Goal: Task Accomplishment & Management: Use online tool/utility

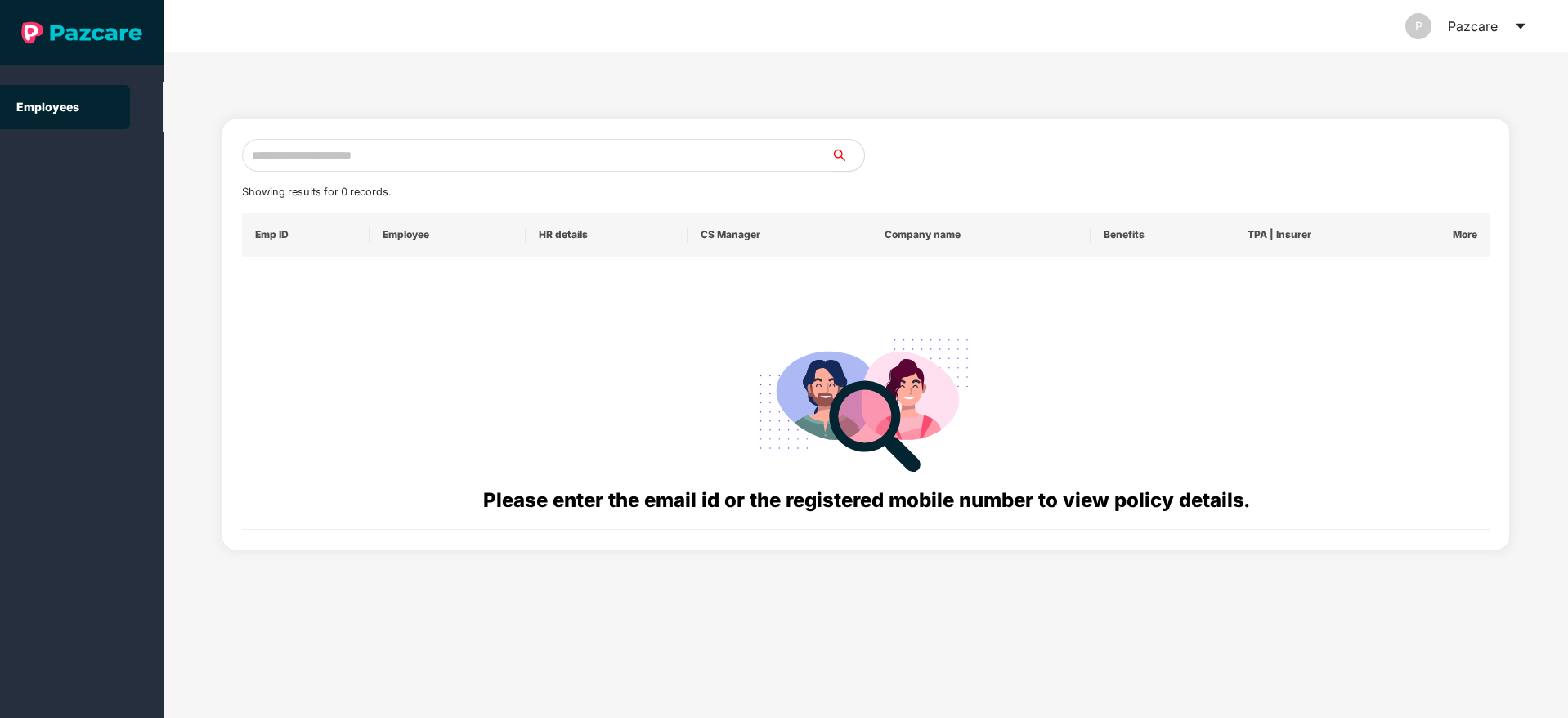
click at [428, 146] on input "text" at bounding box center [537, 155] width 590 height 32
paste input "**********"
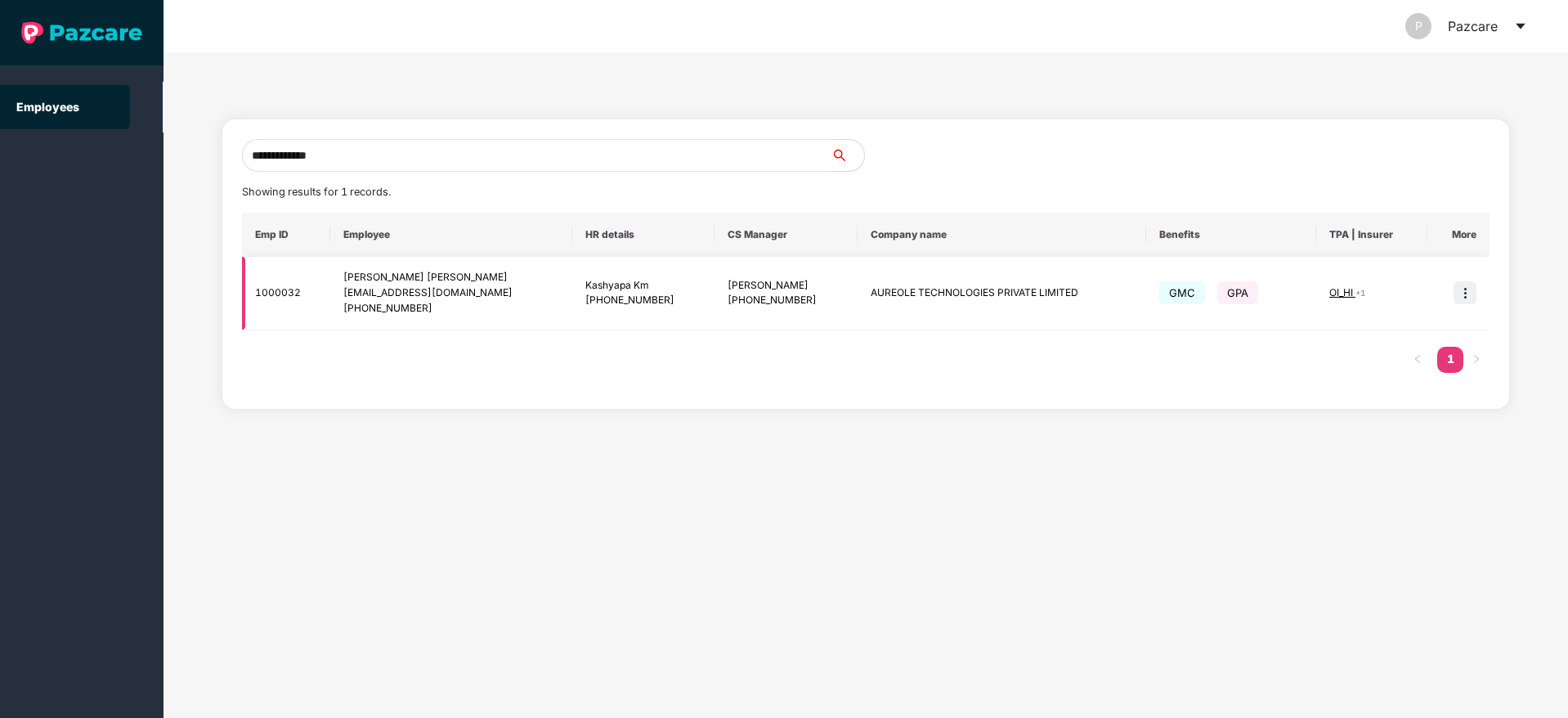
type input "**********"
click at [1471, 288] on img at bounding box center [1465, 293] width 23 height 23
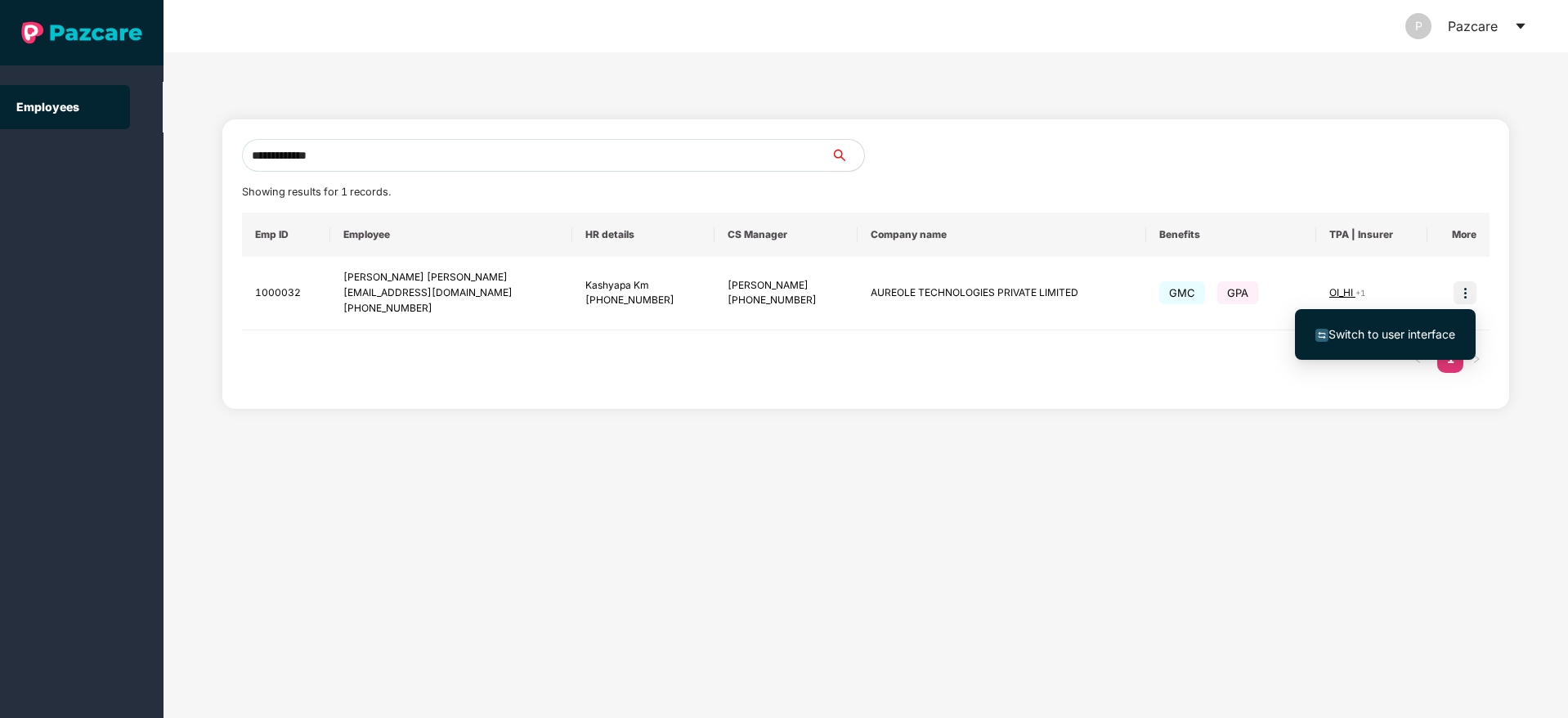
click at [1378, 344] on li "Switch to user interface" at bounding box center [1385, 334] width 181 height 34
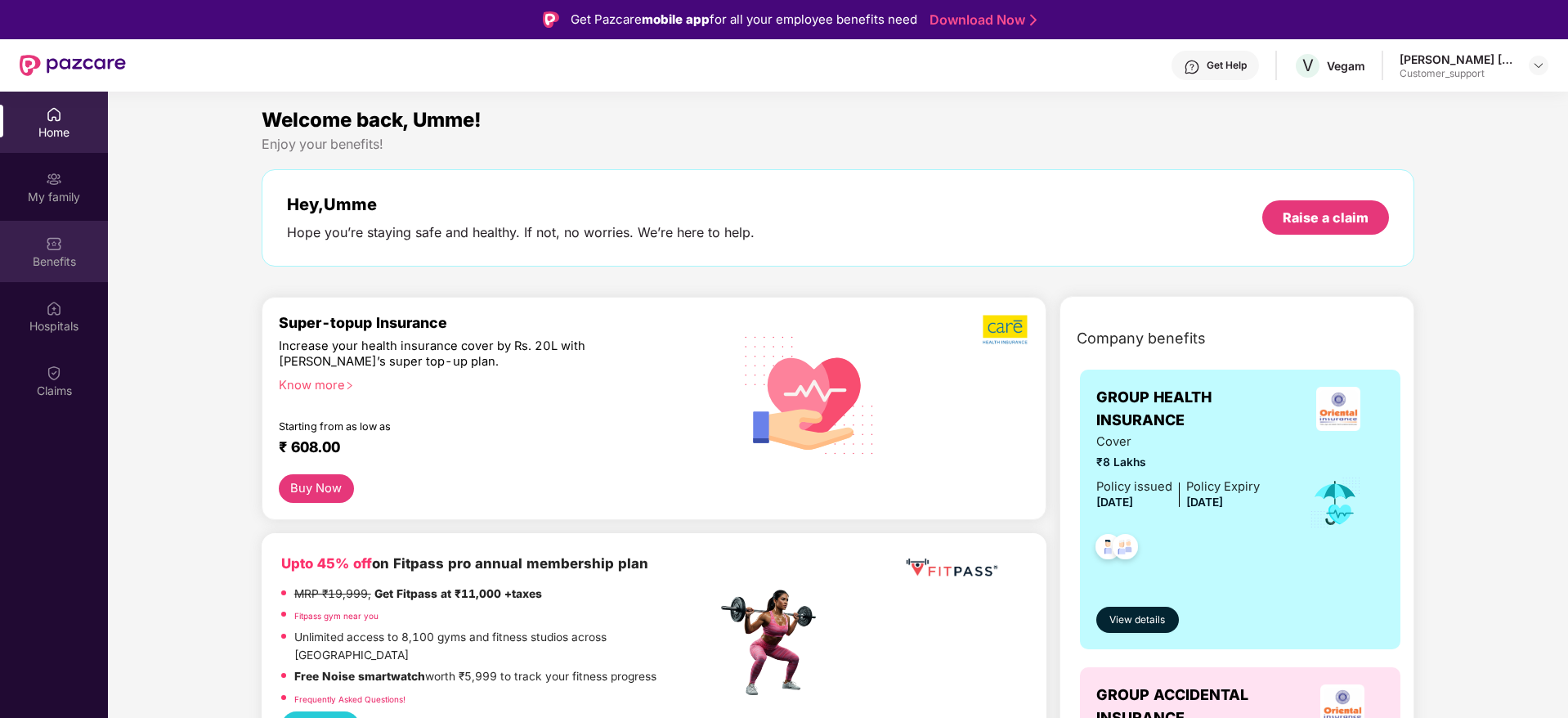
click at [54, 245] on img at bounding box center [54, 244] width 17 height 17
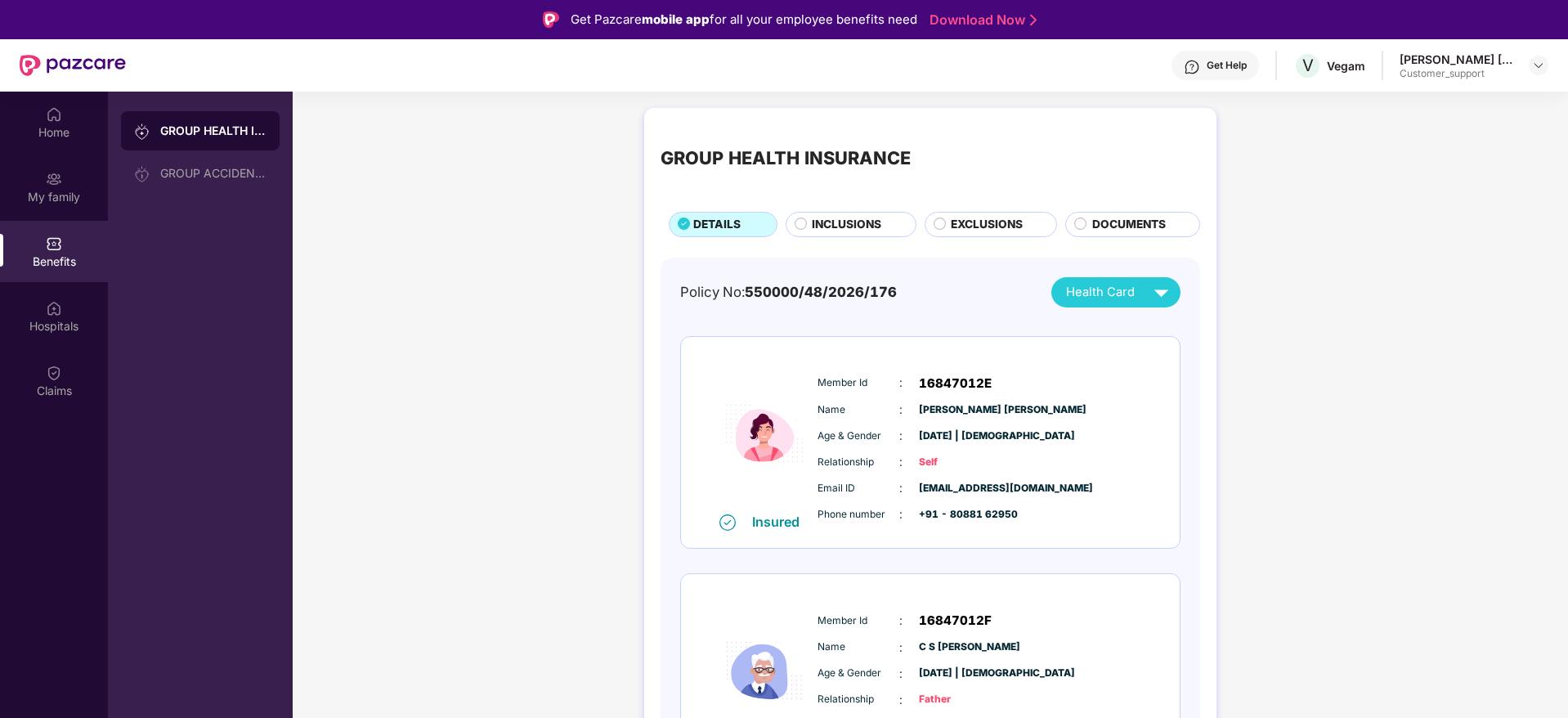
click at [964, 229] on span "EXCLUSIONS" at bounding box center [987, 225] width 72 height 18
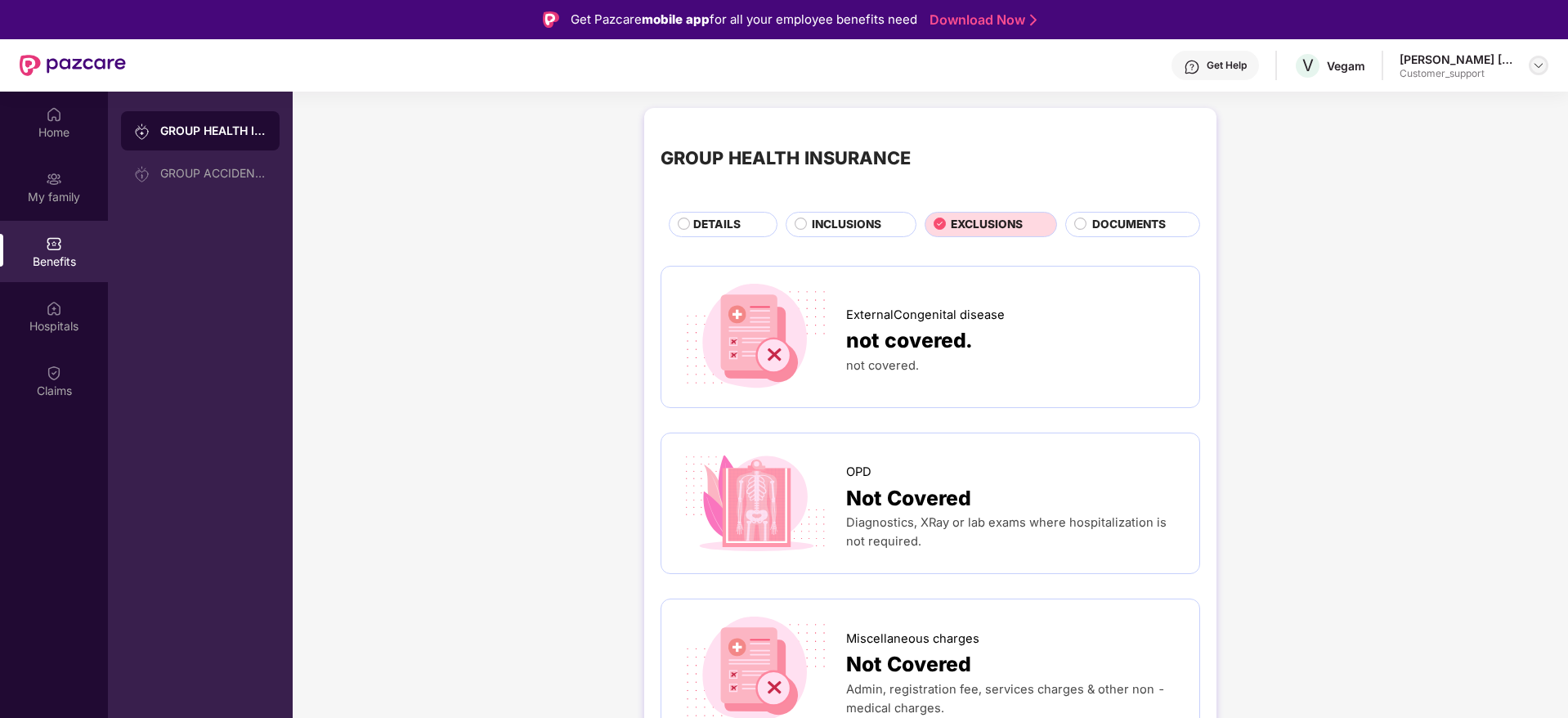
click at [1535, 66] on img at bounding box center [1539, 66] width 13 height 13
click at [1432, 97] on div "Switch to support view" at bounding box center [1462, 104] width 213 height 32
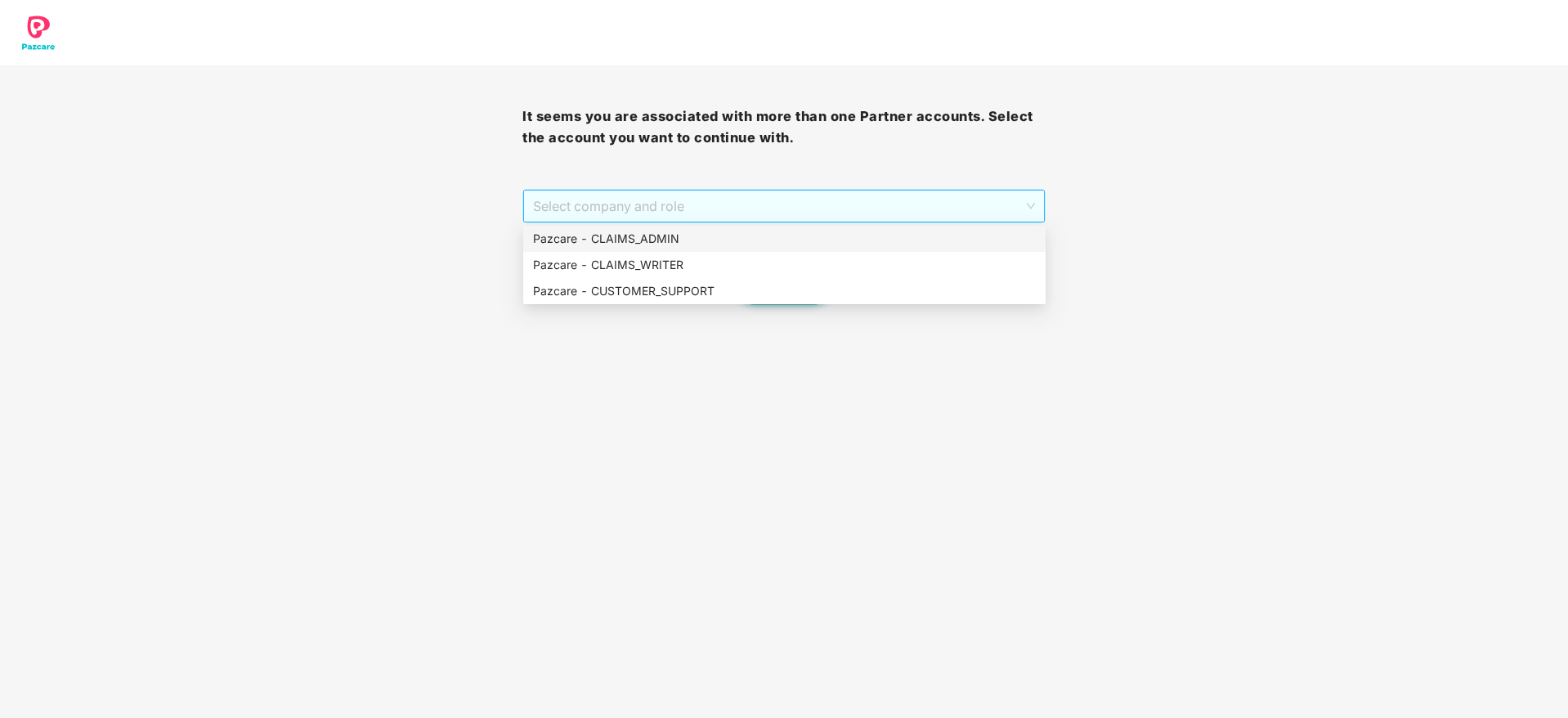
click at [854, 193] on span "Select company and role" at bounding box center [784, 205] width 501 height 31
click at [838, 242] on div "Pazcare - CLAIMS_ADMIN" at bounding box center [784, 239] width 502 height 18
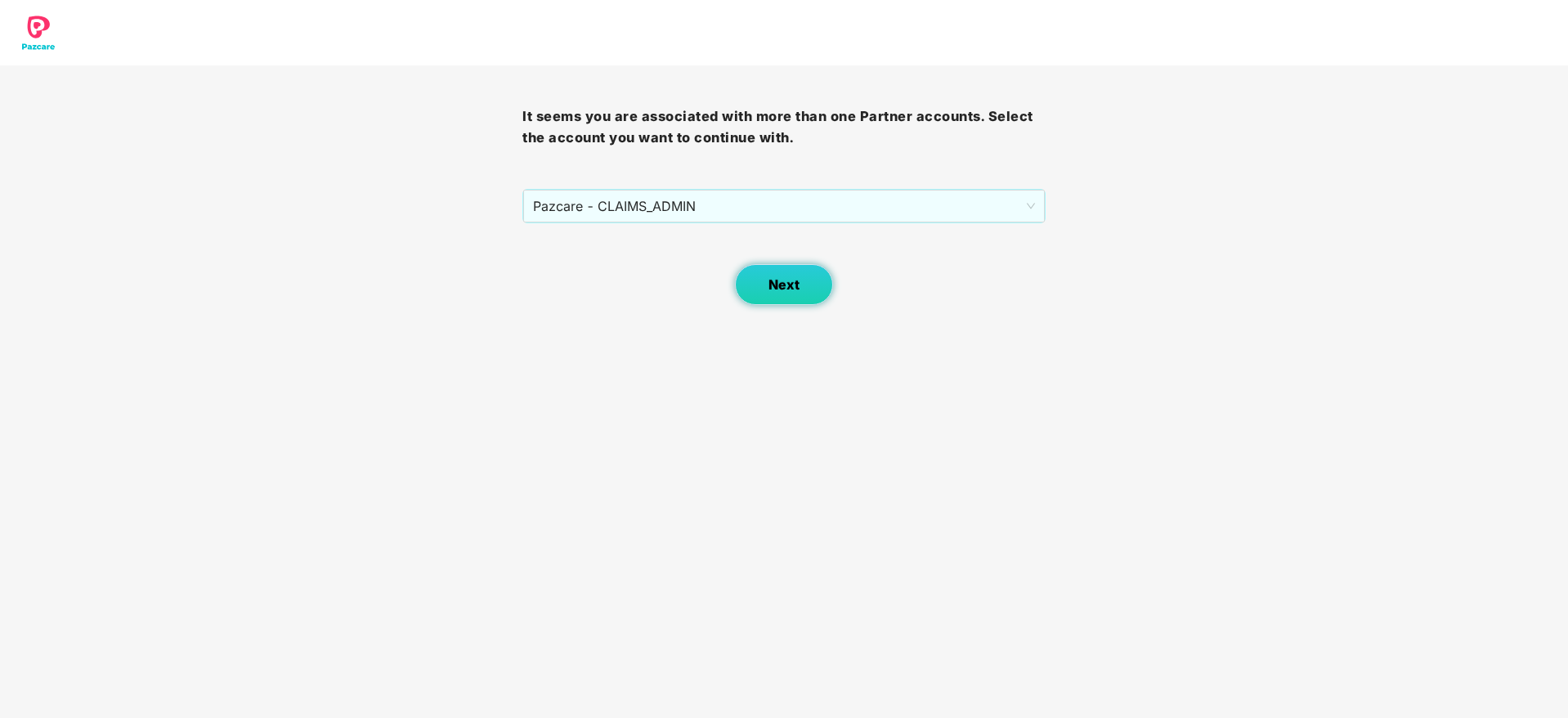
click at [796, 277] on span "Next" at bounding box center [784, 285] width 31 height 16
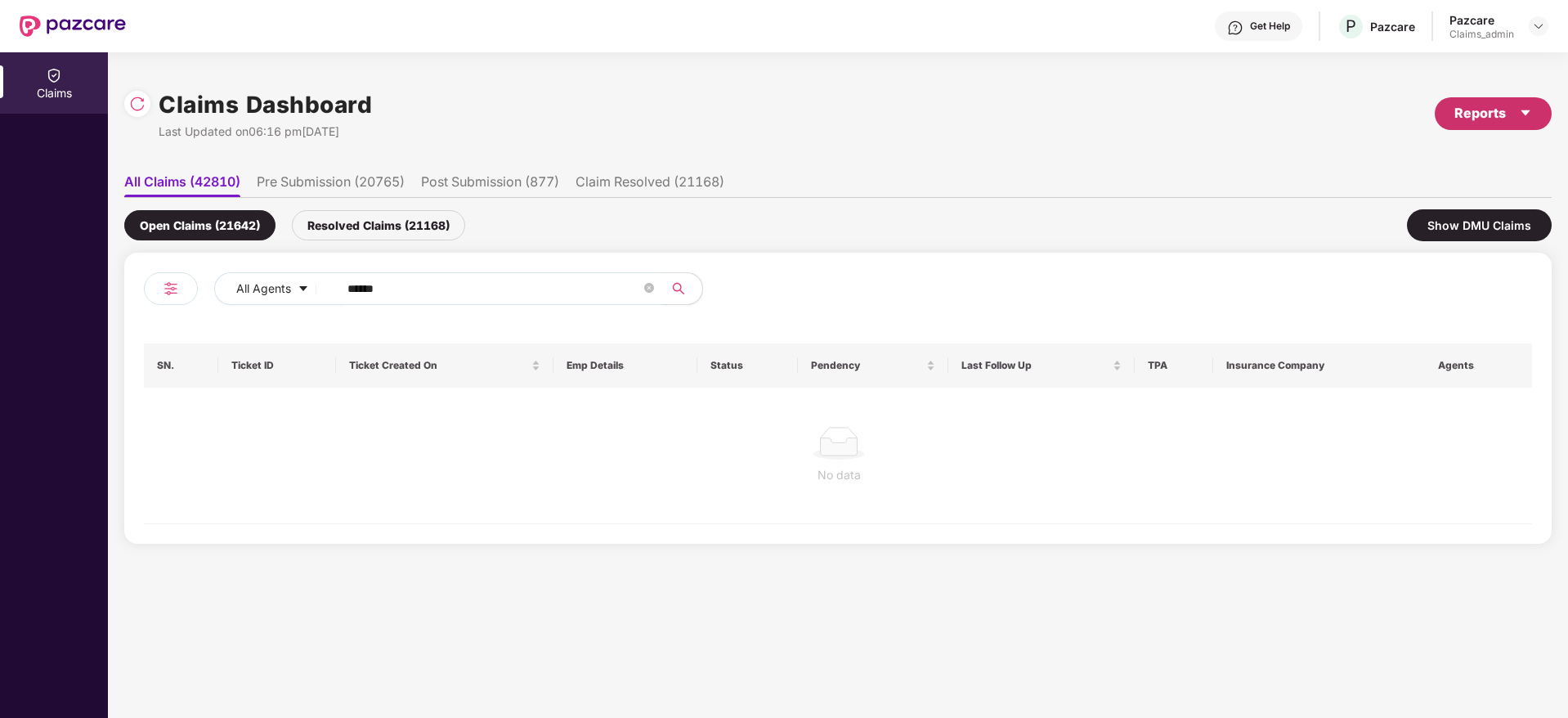
click at [1474, 111] on div "Reports" at bounding box center [1492, 113] width 77 height 21
click at [1384, 191] on div "Claims Pendency Report" at bounding box center [1423, 190] width 131 height 18
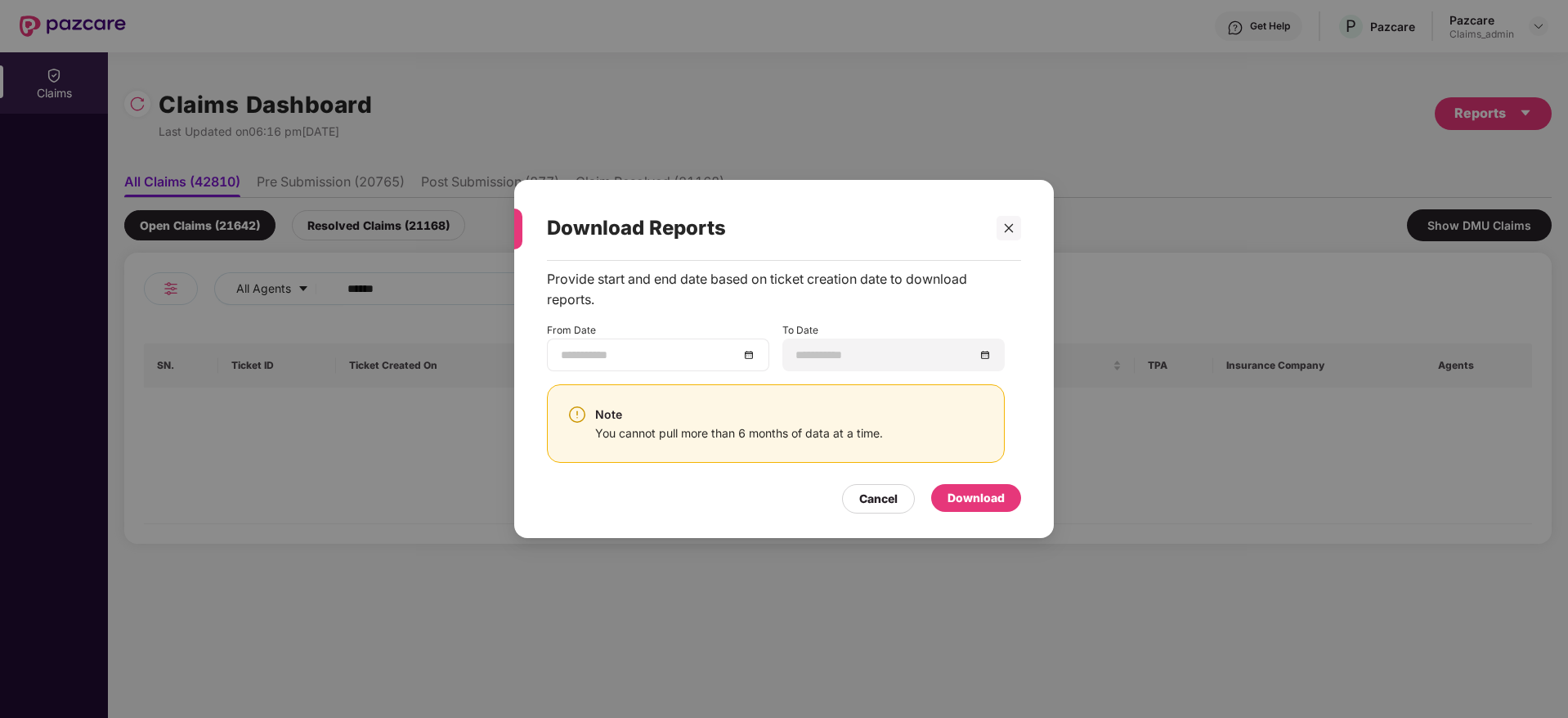
click at [749, 357] on div at bounding box center [658, 355] width 195 height 18
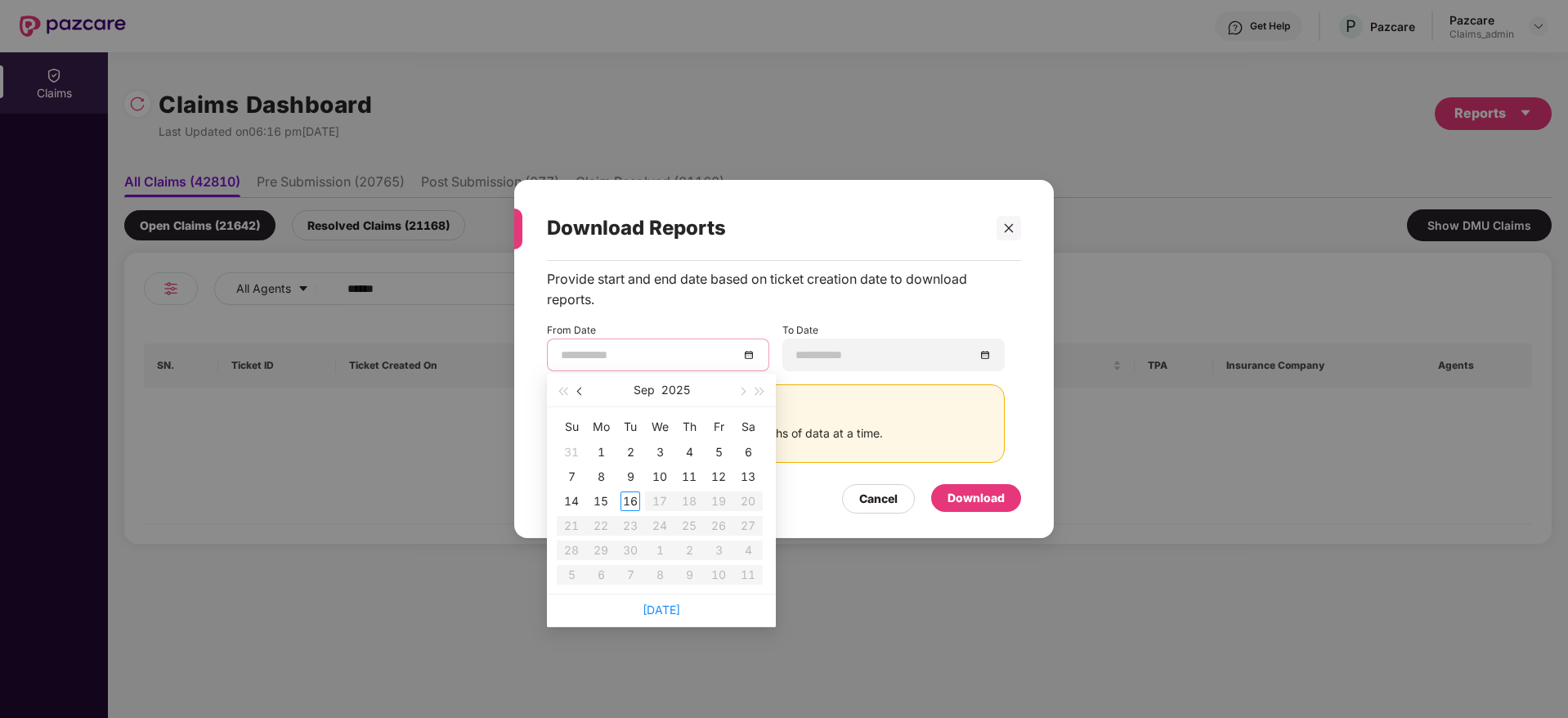
click at [582, 392] on span "button" at bounding box center [581, 392] width 8 height 8
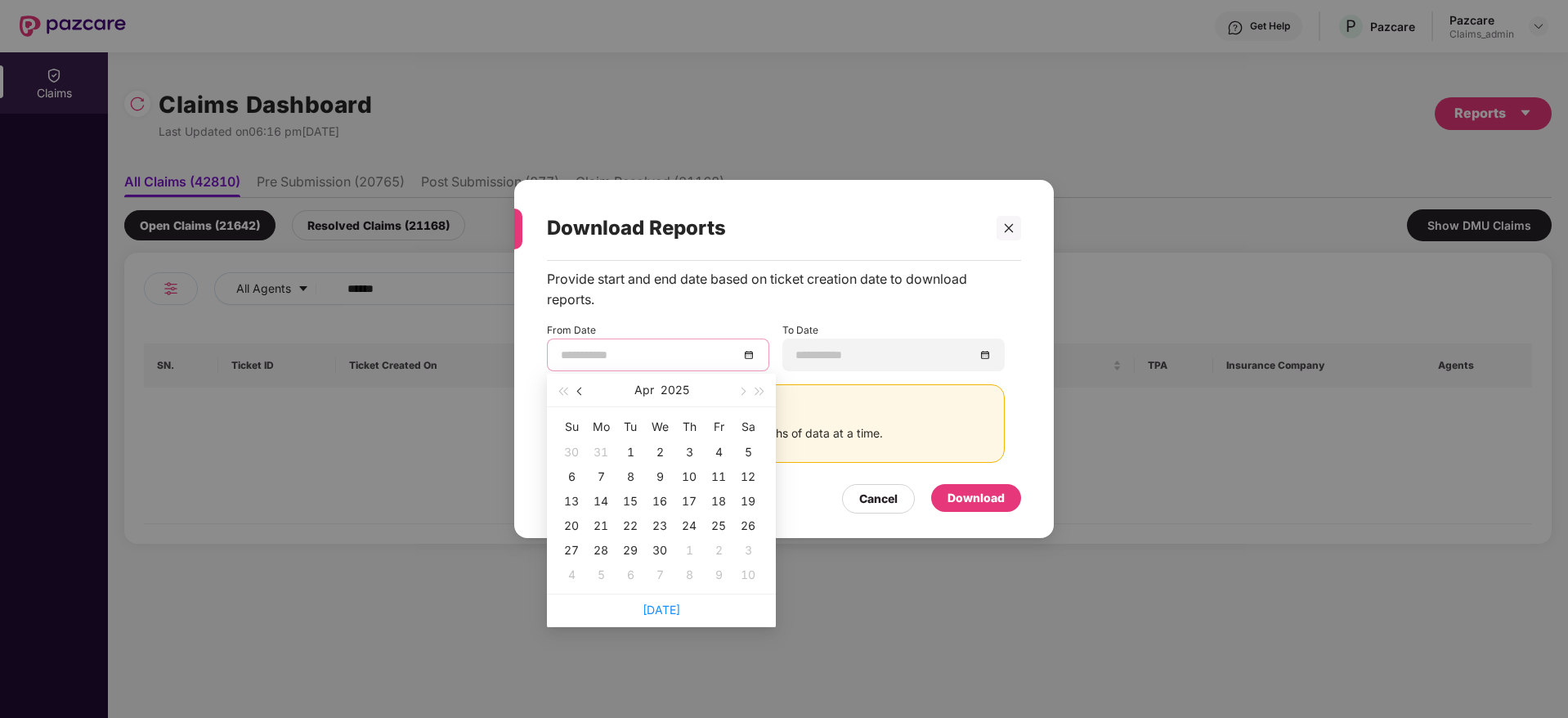
click at [582, 392] on span "button" at bounding box center [581, 392] width 8 height 8
type input "**********"
click at [591, 527] on div "17" at bounding box center [601, 526] width 20 height 20
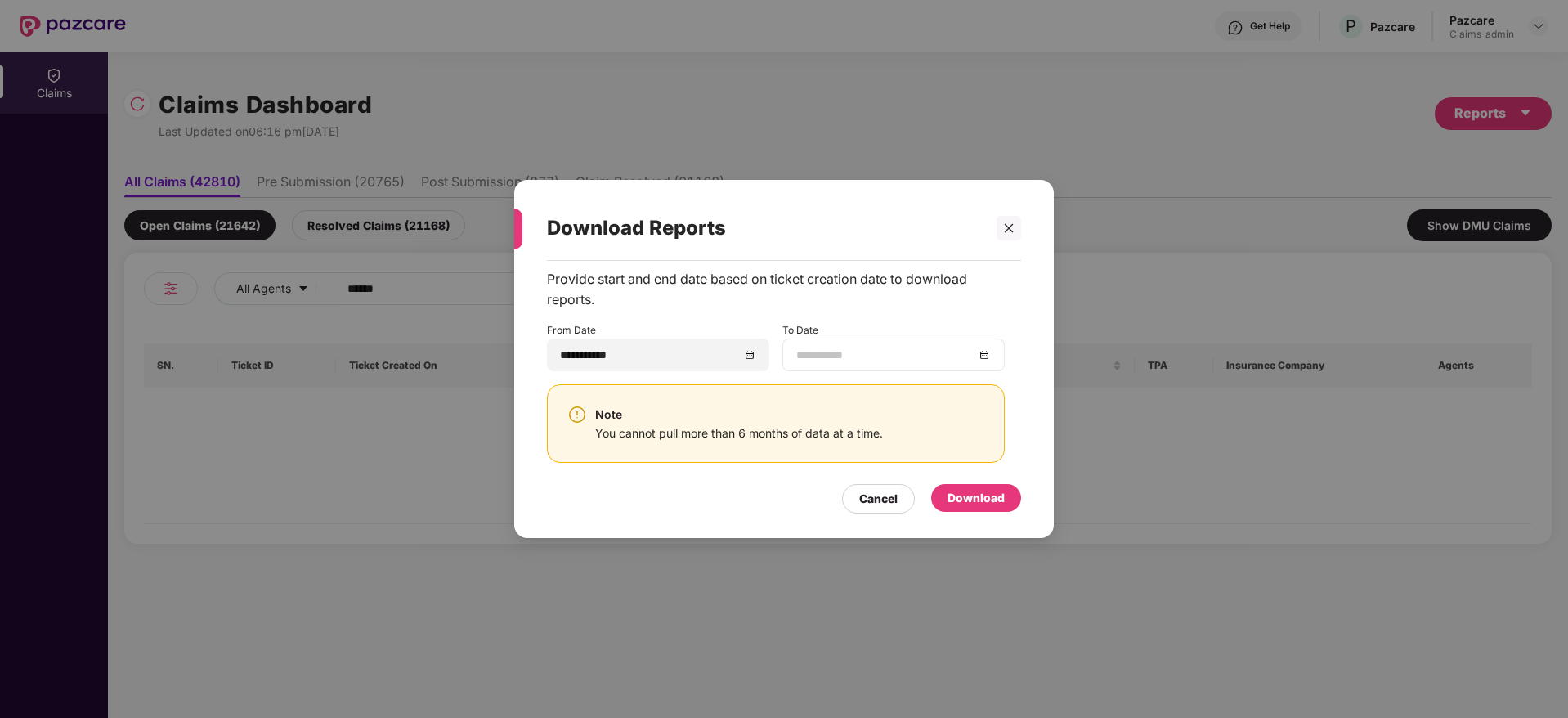
click at [986, 357] on div at bounding box center [893, 355] width 195 height 18
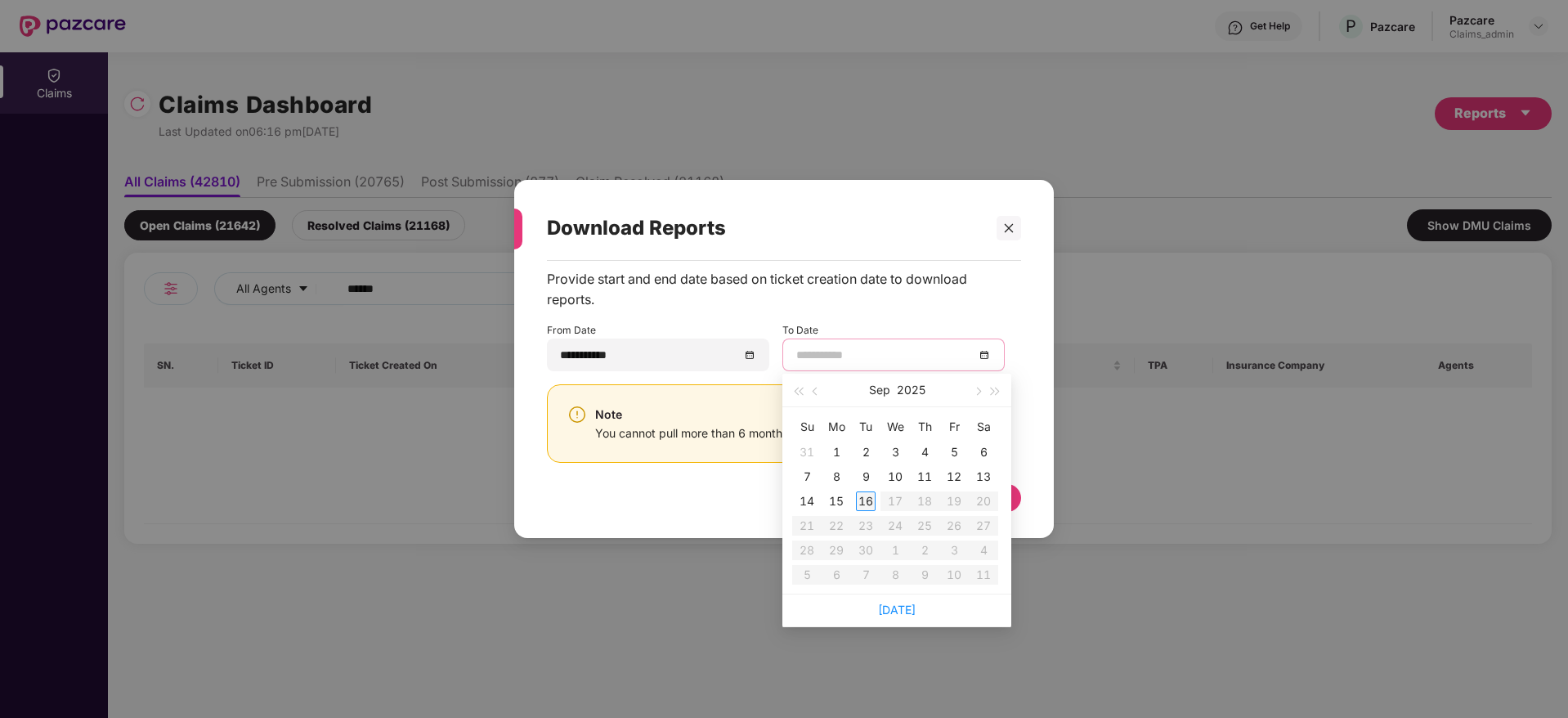
type input "**********"
click at [864, 500] on div "16" at bounding box center [866, 502] width 20 height 20
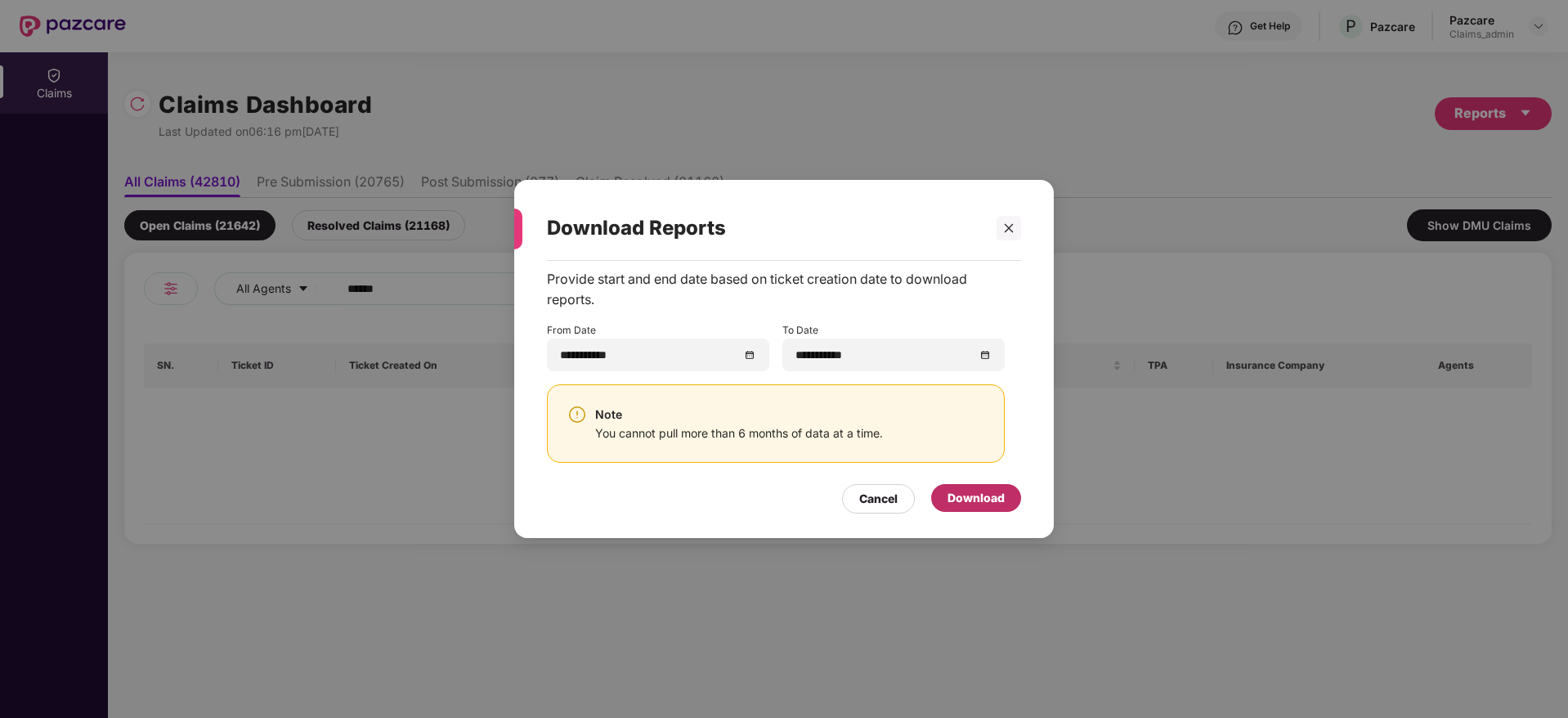
click at [999, 496] on div "Download" at bounding box center [976, 498] width 57 height 18
